Goal: Task Accomplishment & Management: Use online tool/utility

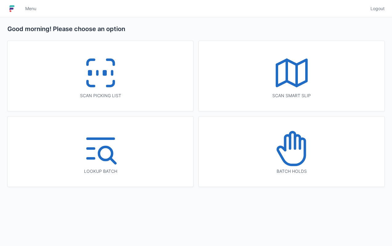
click at [143, 87] on div "Scan picking list" at bounding box center [100, 76] width 185 height 70
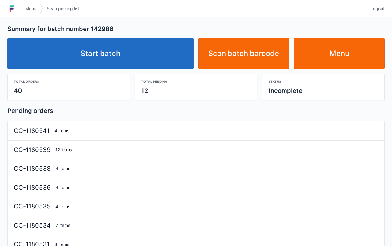
click at [146, 48] on link "Start batch" at bounding box center [100, 53] width 186 height 31
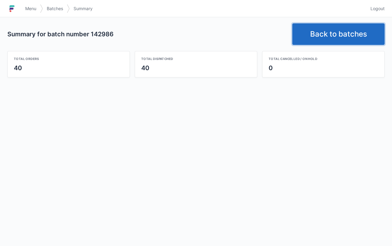
click at [331, 31] on link "Back to batches" at bounding box center [338, 34] width 92 height 22
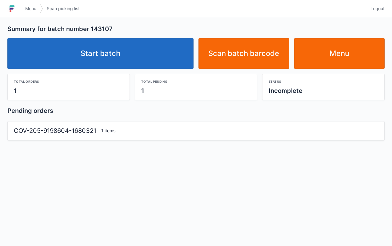
click at [146, 50] on link "Start batch" at bounding box center [100, 53] width 186 height 31
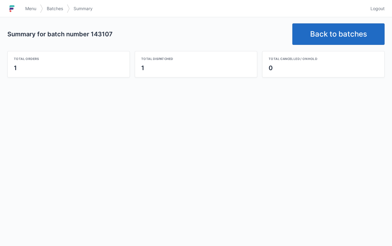
click at [328, 31] on link "Back to batches" at bounding box center [338, 34] width 92 height 22
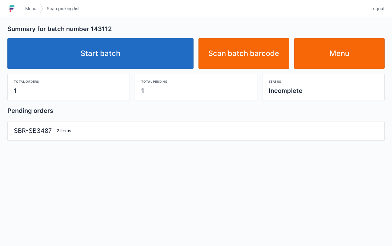
click at [137, 59] on link "Start batch" at bounding box center [100, 53] width 186 height 31
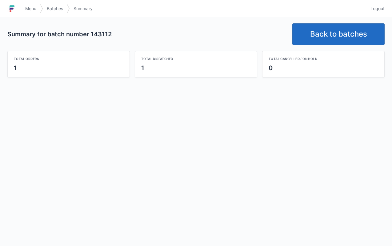
click at [340, 34] on link "Back to batches" at bounding box center [338, 34] width 92 height 22
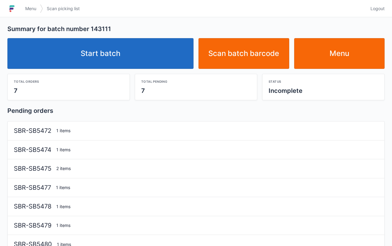
click at [129, 54] on link "Start batch" at bounding box center [100, 53] width 186 height 31
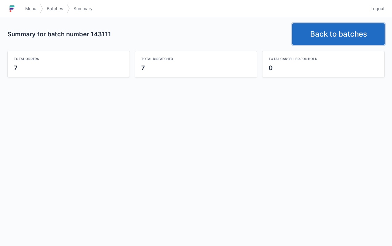
click at [313, 28] on link "Back to batches" at bounding box center [338, 34] width 92 height 22
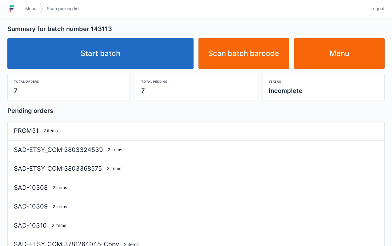
click at [136, 51] on link "Start batch" at bounding box center [100, 53] width 186 height 31
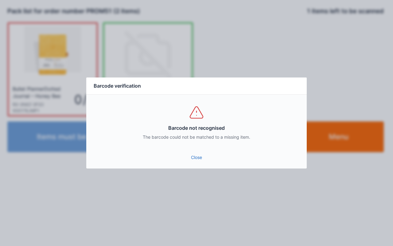
click at [202, 153] on link "Close" at bounding box center [196, 157] width 211 height 11
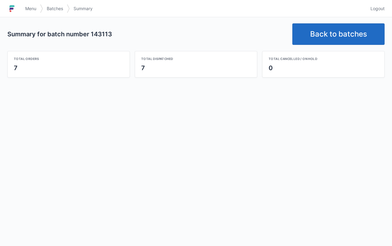
click at [319, 32] on link "Back to batches" at bounding box center [338, 34] width 92 height 22
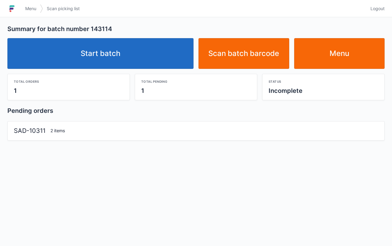
click at [123, 62] on link "Start batch" at bounding box center [100, 53] width 186 height 31
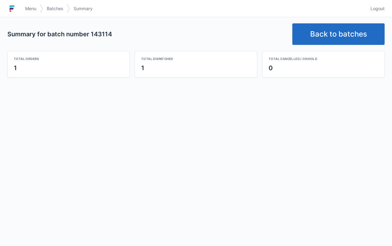
click at [331, 36] on link "Back to batches" at bounding box center [338, 34] width 92 height 22
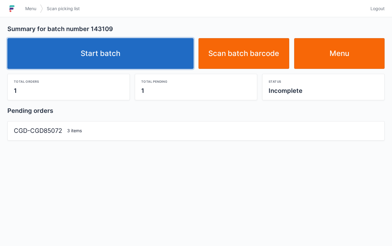
click at [140, 52] on link "Start batch" at bounding box center [100, 53] width 186 height 31
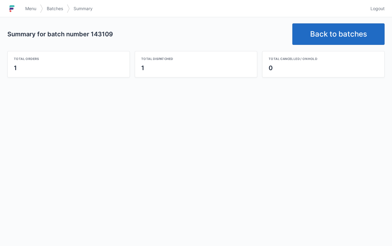
click at [313, 30] on link "Back to batches" at bounding box center [338, 34] width 92 height 22
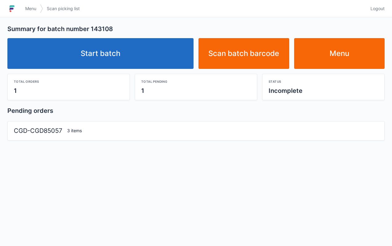
click at [137, 54] on link "Start batch" at bounding box center [100, 53] width 186 height 31
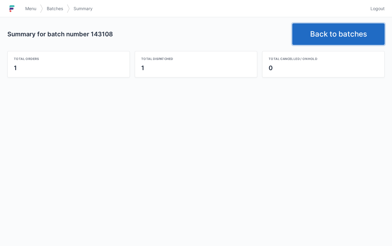
click at [330, 38] on link "Back to batches" at bounding box center [338, 34] width 92 height 22
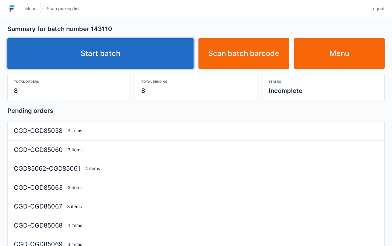
click at [142, 53] on link "Start batch" at bounding box center [100, 53] width 186 height 31
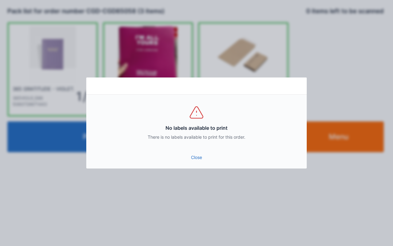
click at [204, 153] on link "Close" at bounding box center [196, 157] width 211 height 11
click at [205, 161] on link "Close" at bounding box center [196, 157] width 211 height 11
click at [200, 156] on link "Close" at bounding box center [196, 157] width 211 height 11
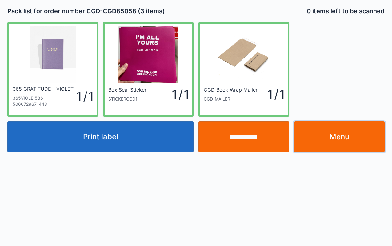
click at [347, 136] on link "Menu" at bounding box center [339, 136] width 91 height 31
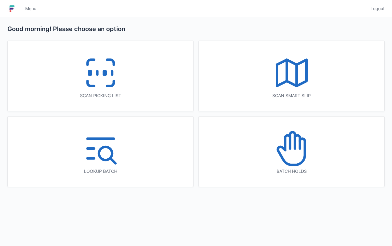
click at [118, 90] on icon at bounding box center [100, 72] width 39 height 39
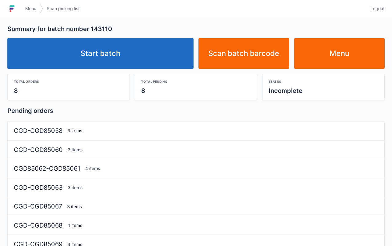
click at [131, 63] on link "Start batch" at bounding box center [100, 53] width 186 height 31
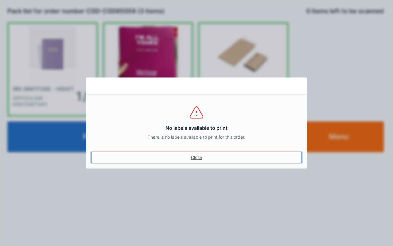
click at [199, 153] on link "Close" at bounding box center [196, 157] width 211 height 11
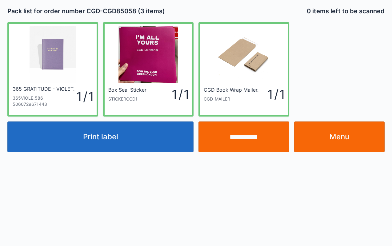
click at [244, 140] on input "**********" at bounding box center [243, 136] width 91 height 31
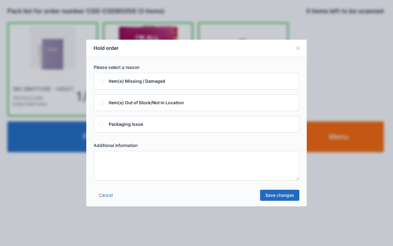
click at [213, 167] on textarea at bounding box center [197, 166] width 206 height 30
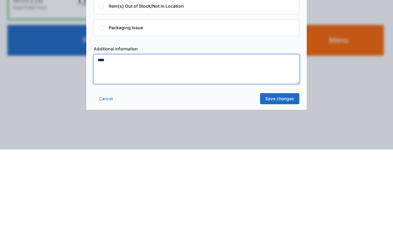
type textarea "****"
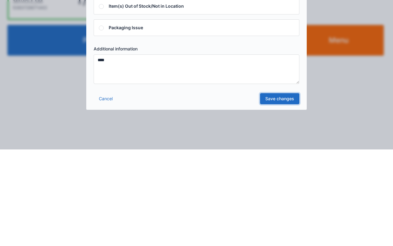
click at [282, 195] on link "Save changes" at bounding box center [279, 195] width 39 height 11
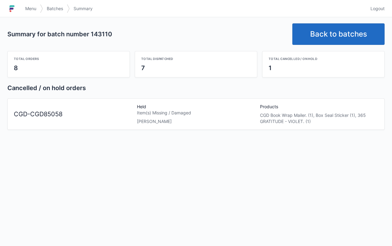
click at [326, 32] on link "Back to batches" at bounding box center [338, 34] width 92 height 22
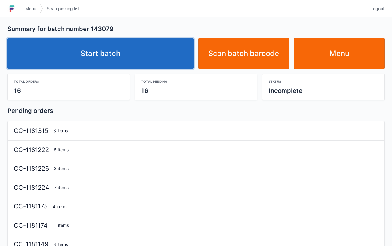
click at [164, 55] on link "Start batch" at bounding box center [100, 53] width 186 height 31
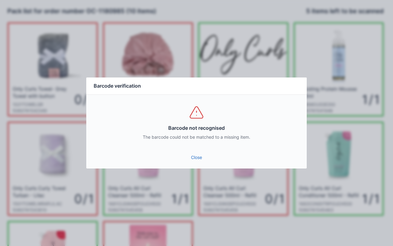
click at [202, 155] on link "Close" at bounding box center [196, 157] width 211 height 11
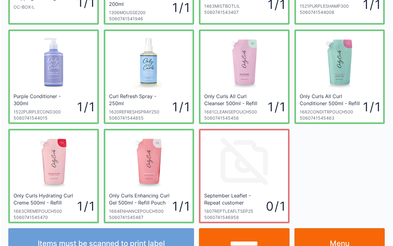
scroll to position [92, 0]
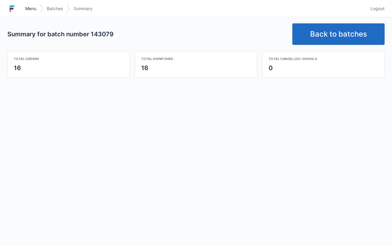
click at [26, 5] on link "Menu" at bounding box center [31, 8] width 18 height 11
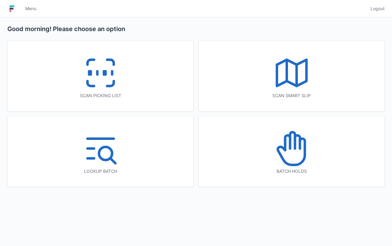
click at [307, 143] on icon at bounding box center [291, 148] width 39 height 39
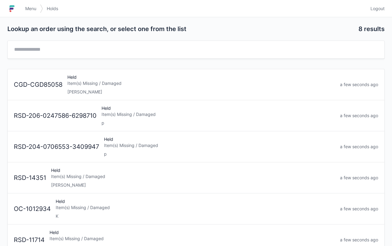
click at [192, 82] on div "Item(s) Missing / Damaged" at bounding box center [200, 83] width 267 height 6
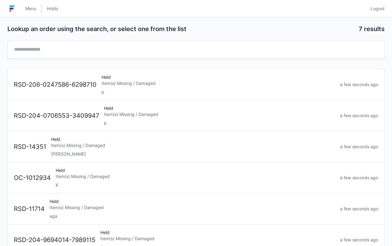
click at [30, 10] on span "Menu" at bounding box center [30, 9] width 11 height 6
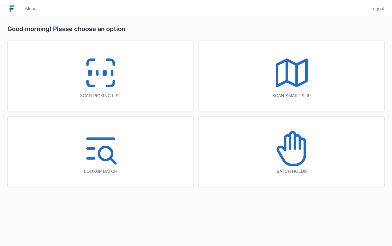
click at [143, 84] on div "Scan picking list" at bounding box center [100, 76] width 185 height 70
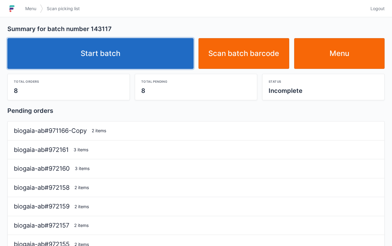
click at [156, 50] on link "Start batch" at bounding box center [100, 53] width 186 height 31
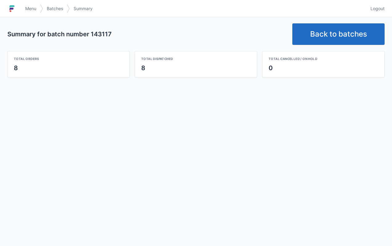
click at [320, 25] on link "Back to batches" at bounding box center [338, 34] width 92 height 22
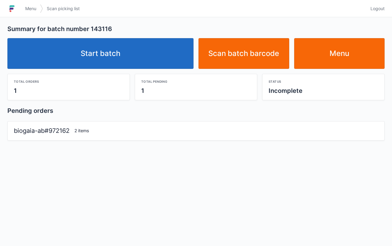
click at [154, 55] on link "Start batch" at bounding box center [100, 53] width 186 height 31
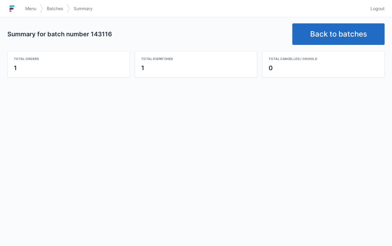
click at [324, 36] on link "Back to batches" at bounding box center [338, 34] width 92 height 22
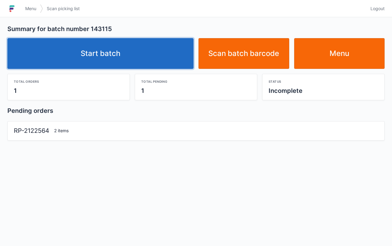
click at [150, 60] on link "Start batch" at bounding box center [100, 53] width 186 height 31
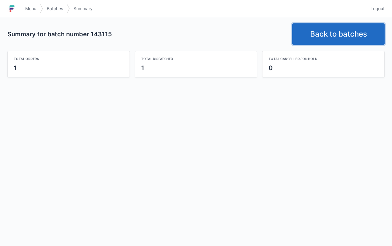
click at [325, 36] on link "Back to batches" at bounding box center [338, 34] width 92 height 22
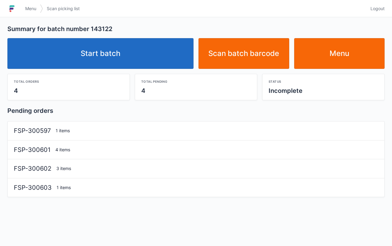
click at [144, 57] on link "Start batch" at bounding box center [100, 53] width 186 height 31
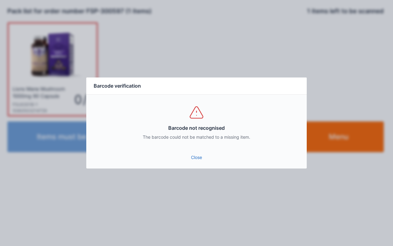
click at [195, 157] on link "Close" at bounding box center [196, 157] width 211 height 11
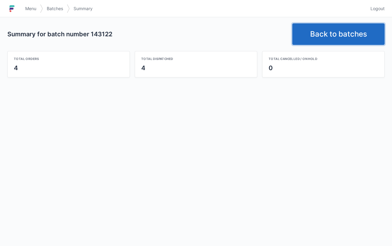
click at [327, 33] on link "Back to batches" at bounding box center [338, 34] width 92 height 22
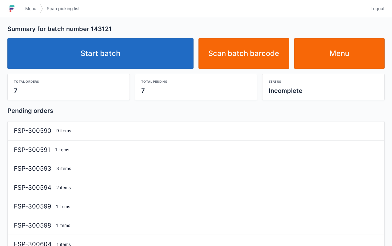
click at [144, 52] on link "Start batch" at bounding box center [100, 53] width 186 height 31
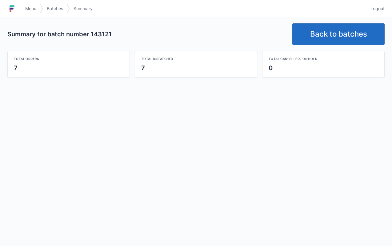
click at [27, 8] on span "Menu" at bounding box center [30, 9] width 11 height 6
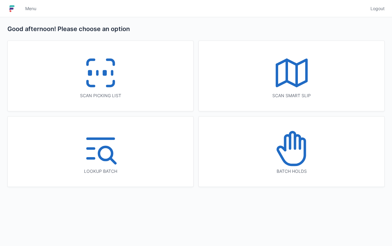
click at [309, 79] on icon at bounding box center [291, 72] width 39 height 39
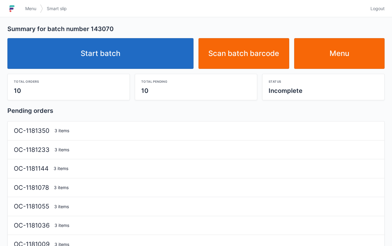
click at [162, 41] on link "Start batch" at bounding box center [100, 53] width 186 height 31
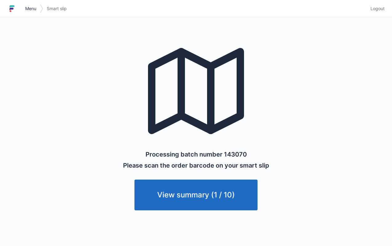
click at [34, 9] on span "Menu" at bounding box center [30, 9] width 11 height 6
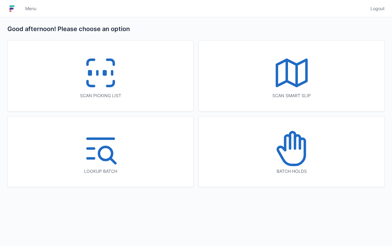
click at [105, 88] on icon at bounding box center [100, 72] width 39 height 39
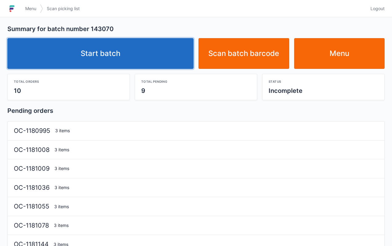
click at [142, 51] on link "Start batch" at bounding box center [100, 53] width 186 height 31
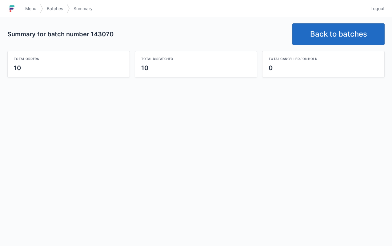
click at [343, 43] on link "Back to batches" at bounding box center [338, 34] width 92 height 22
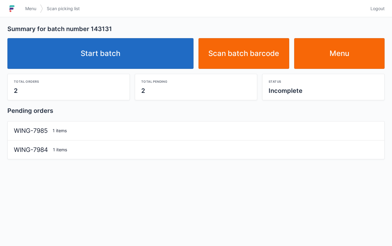
click at [146, 49] on link "Start batch" at bounding box center [100, 53] width 186 height 31
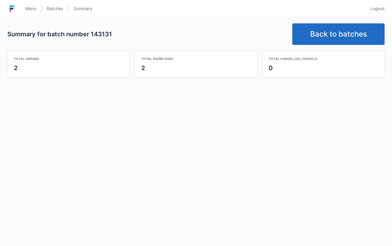
click at [334, 33] on link "Back to batches" at bounding box center [338, 34] width 92 height 22
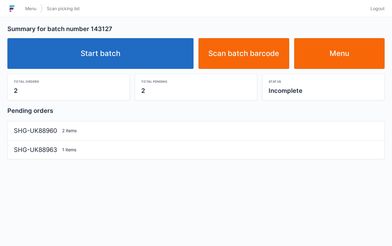
click at [150, 39] on link "Start batch" at bounding box center [100, 53] width 186 height 31
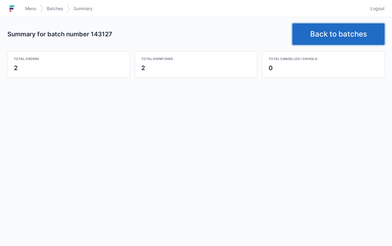
click at [336, 30] on link "Back to batches" at bounding box center [338, 34] width 92 height 22
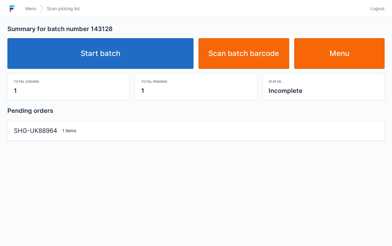
click at [165, 59] on link "Start batch" at bounding box center [100, 53] width 186 height 31
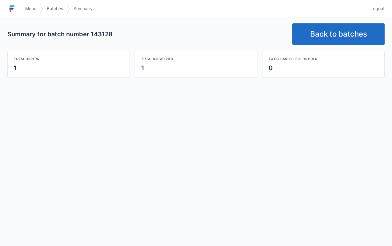
click at [353, 32] on link "Back to batches" at bounding box center [338, 34] width 92 height 22
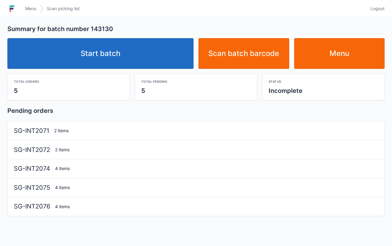
click at [149, 53] on link "Start batch" at bounding box center [100, 53] width 186 height 31
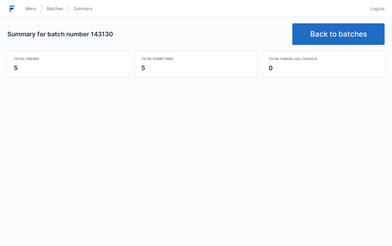
click at [330, 30] on link "Back to batches" at bounding box center [338, 34] width 92 height 22
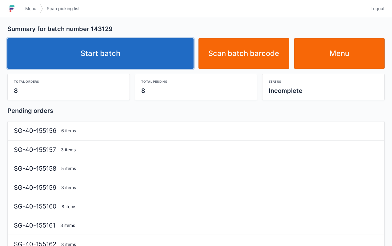
click at [156, 64] on link "Start batch" at bounding box center [100, 53] width 186 height 31
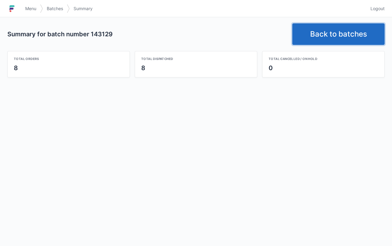
click at [334, 40] on link "Back to batches" at bounding box center [338, 34] width 92 height 22
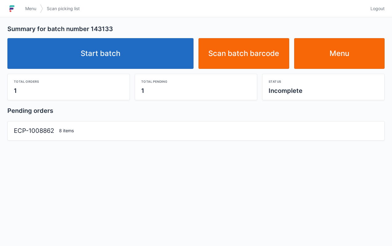
click at [150, 52] on link "Start batch" at bounding box center [100, 53] width 186 height 31
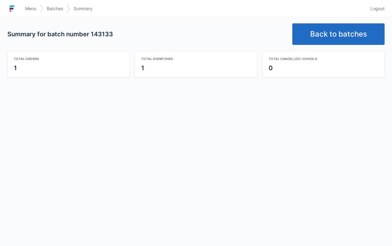
click at [343, 33] on link "Back to batches" at bounding box center [338, 34] width 92 height 22
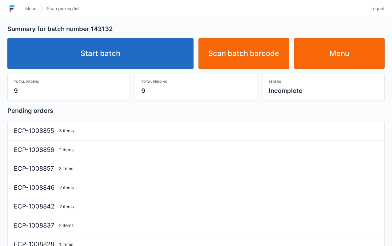
click at [135, 54] on link "Start batch" at bounding box center [100, 53] width 186 height 31
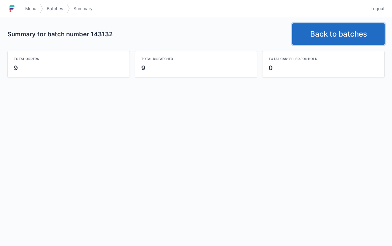
click at [339, 32] on link "Back to batches" at bounding box center [338, 34] width 92 height 22
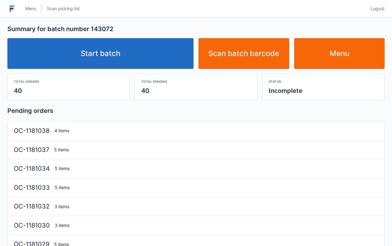
click at [144, 49] on link "Start batch" at bounding box center [100, 53] width 186 height 31
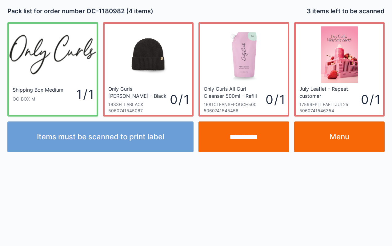
click at [356, 139] on link "Menu" at bounding box center [339, 136] width 91 height 31
